Goal: Book appointment/travel/reservation

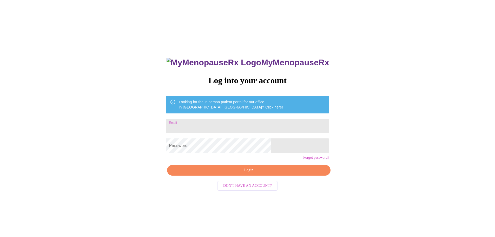
click at [274, 127] on input "Email" at bounding box center [247, 125] width 163 height 15
click at [223, 127] on input "Email" at bounding box center [247, 125] width 163 height 15
type input "[EMAIL_ADDRESS][DOMAIN_NAME]"
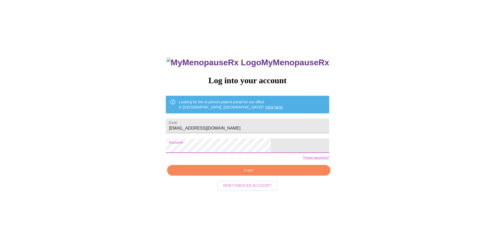
click at [254, 173] on span "Login" at bounding box center [248, 170] width 151 height 6
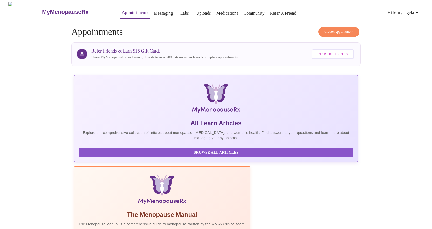
click at [214, 29] on h4 "Create Appointment Appointments" at bounding box center [216, 32] width 290 height 10
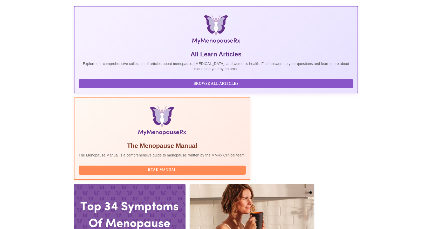
scroll to position [78, 0]
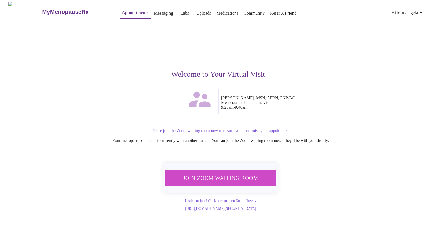
click at [229, 173] on span "Join Zoom Waiting Room" at bounding box center [221, 178] width 98 height 10
